Goal: Information Seeking & Learning: Learn about a topic

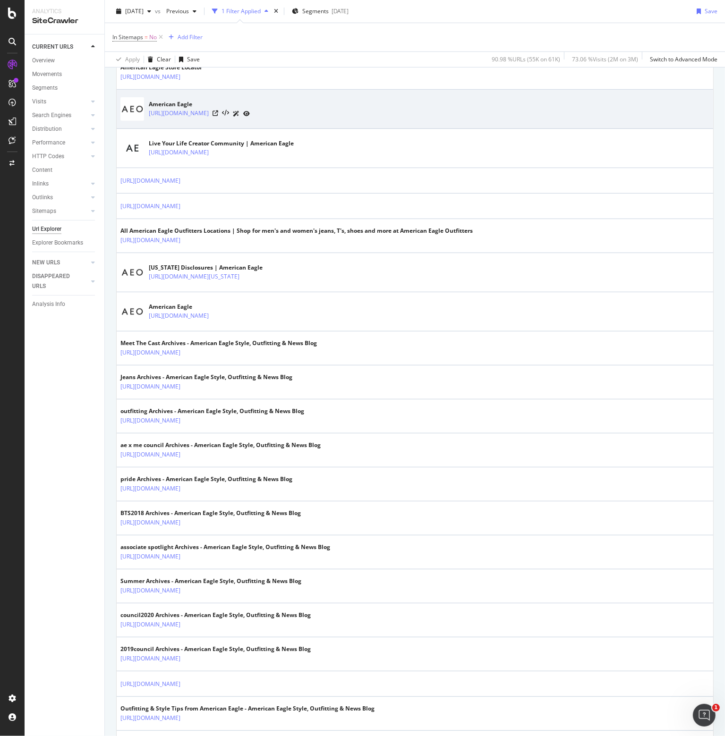
scroll to position [425, 0]
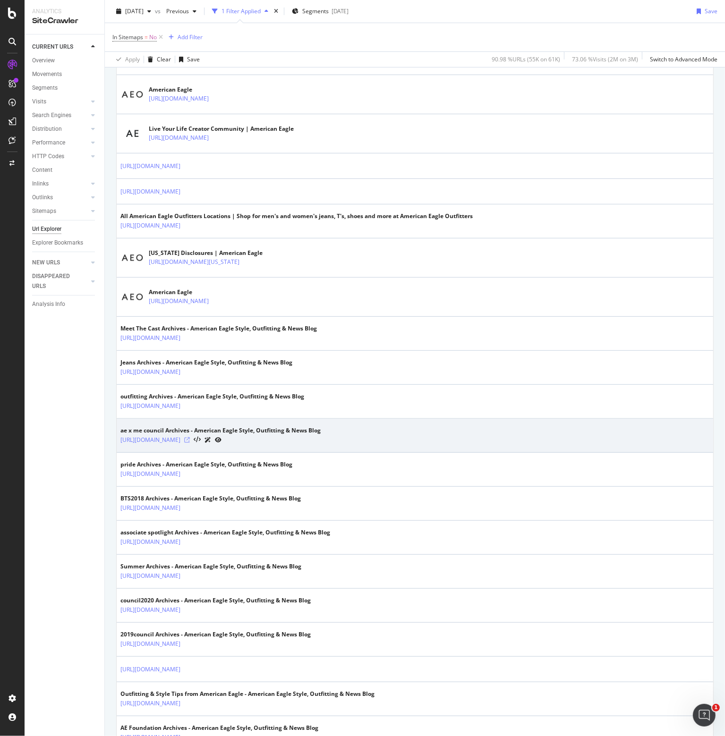
click at [190, 439] on icon at bounding box center [187, 440] width 6 height 6
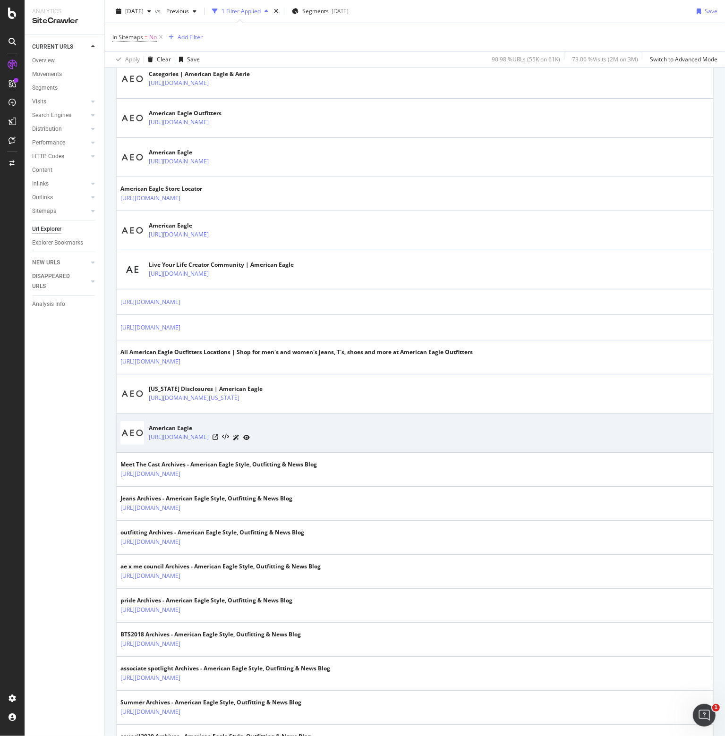
scroll to position [0, 0]
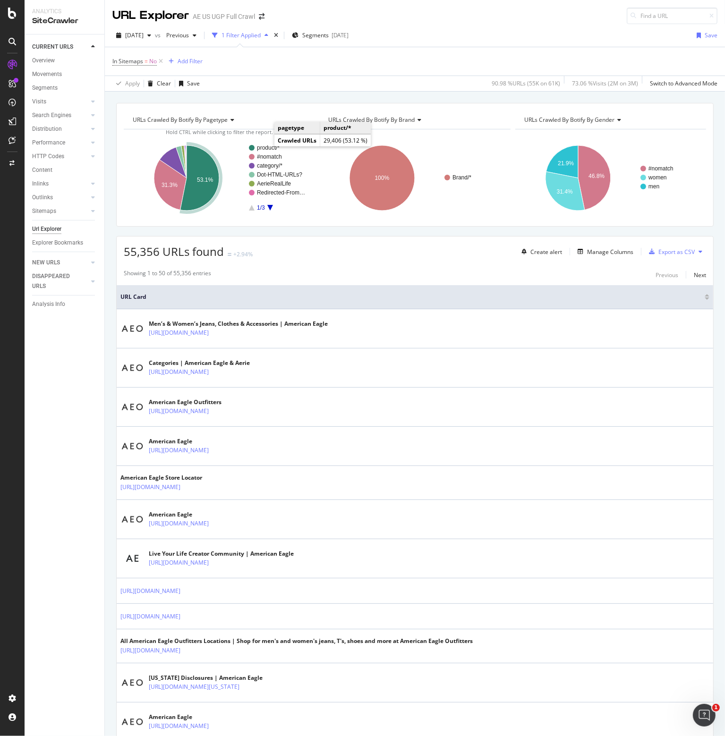
click at [265, 147] on text "product/*" at bounding box center [268, 148] width 23 height 7
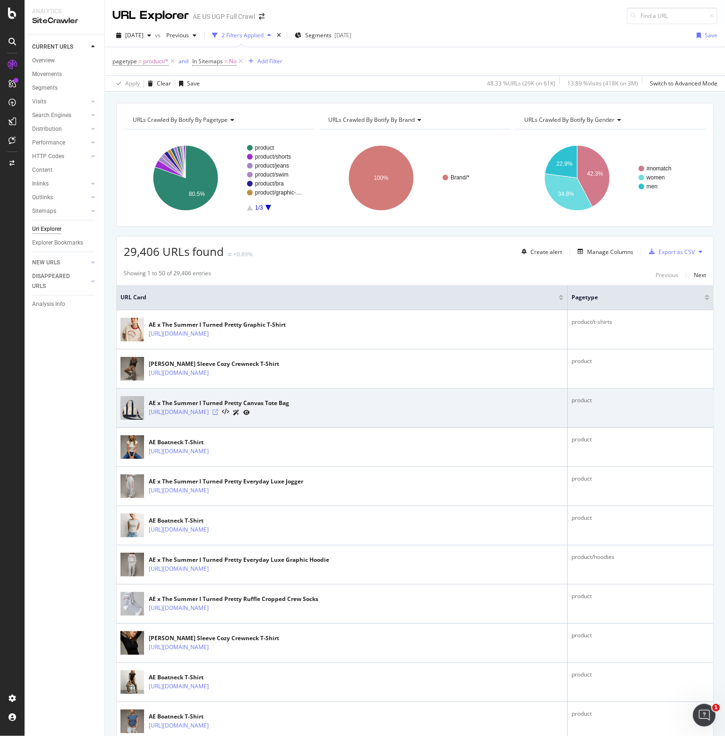
click at [218, 415] on icon at bounding box center [216, 413] width 6 height 6
